Goal: Task Accomplishment & Management: Manage account settings

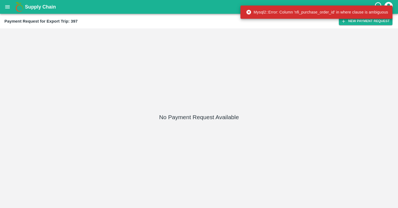
click at [389, 2] on icon "account of current user" at bounding box center [388, 6] width 8 height 8
click at [381, 30] on li "Logout" at bounding box center [399, 29] width 55 height 9
